Goal: Information Seeking & Learning: Learn about a topic

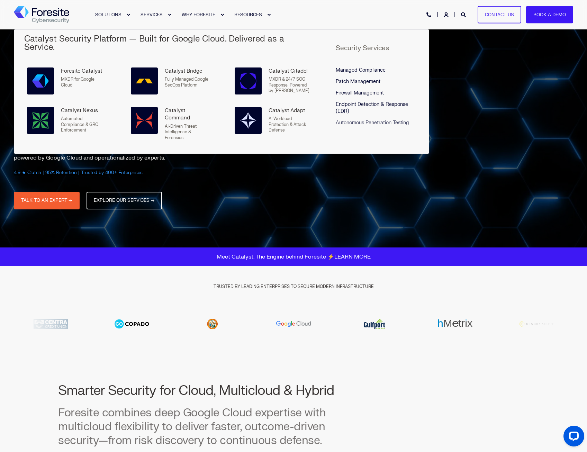
click at [365, 120] on span "Autonomous Penetration Testing" at bounding box center [372, 123] width 73 height 6
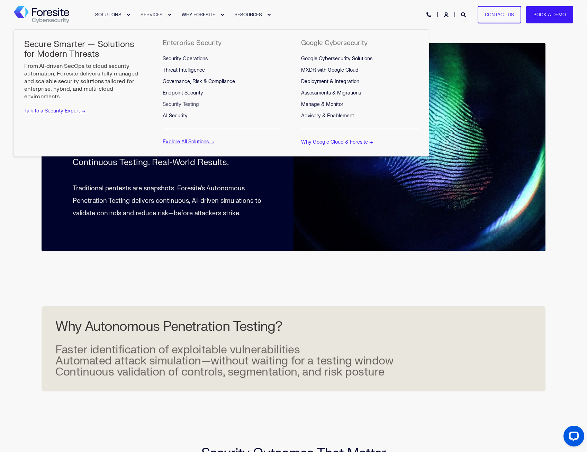
click at [180, 103] on span "Security Testing" at bounding box center [181, 104] width 36 height 6
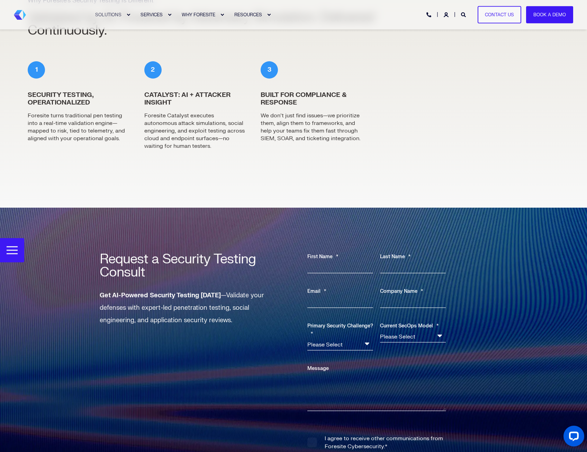
scroll to position [1678, 0]
